Goal: Transaction & Acquisition: Purchase product/service

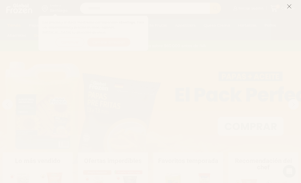
click at [290, 5] on line at bounding box center [289, 7] width 4 height 4
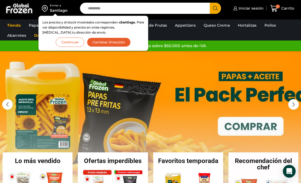
click at [74, 45] on button "Continuar" at bounding box center [70, 42] width 29 height 9
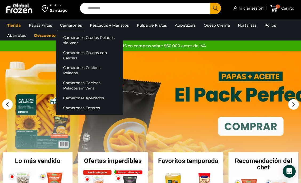
click at [70, 25] on link "Camarones" at bounding box center [70, 25] width 27 height 10
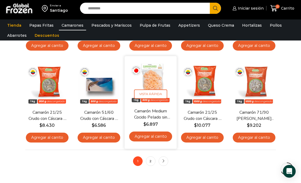
scroll to position [304, 0]
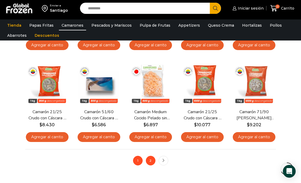
click at [150, 158] on link "2" at bounding box center [151, 161] width 10 height 10
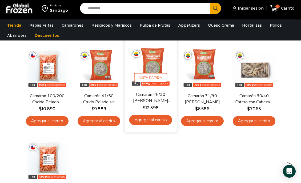
scroll to position [33, 0]
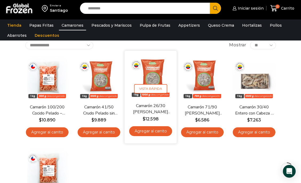
click at [150, 72] on img at bounding box center [150, 77] width 44 height 44
